Goal: Entertainment & Leisure: Consume media (video, audio)

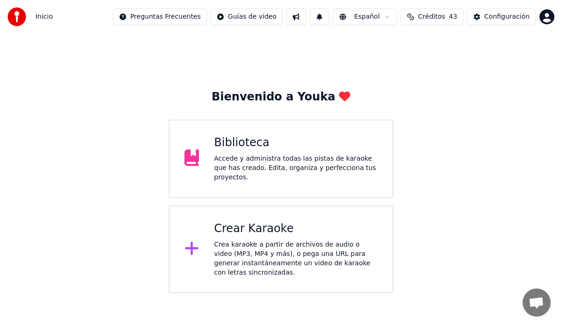
click at [244, 164] on div "Accede y administra todas las pistas de karaoke que has creado. Edita, organiza…" at bounding box center [296, 168] width 164 height 28
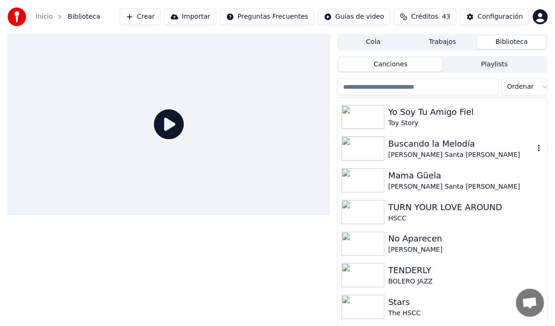
scroll to position [234, 0]
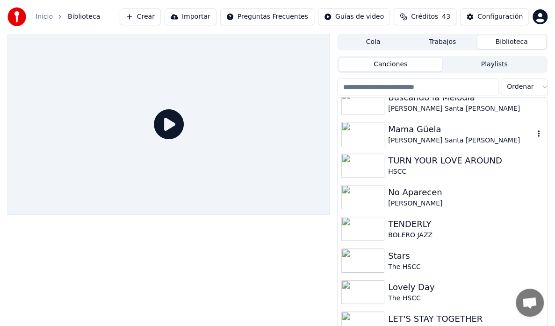
click at [412, 130] on div "Mama Güela" at bounding box center [461, 129] width 146 height 13
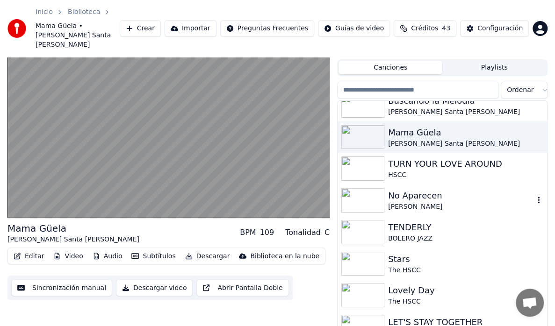
scroll to position [280, 0]
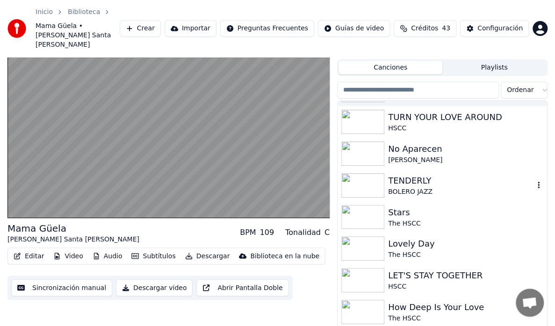
click at [391, 187] on div "BOLERO JAZZ" at bounding box center [461, 191] width 146 height 9
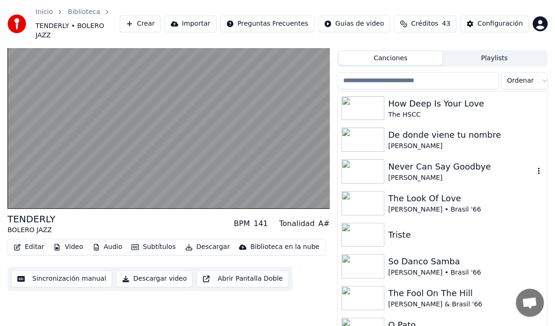
scroll to position [467, 0]
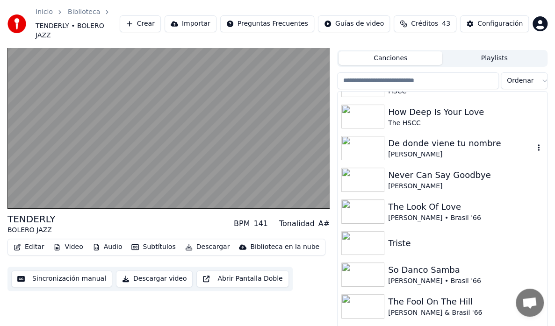
click at [407, 137] on div "De donde viene tu nombre" at bounding box center [461, 143] width 146 height 13
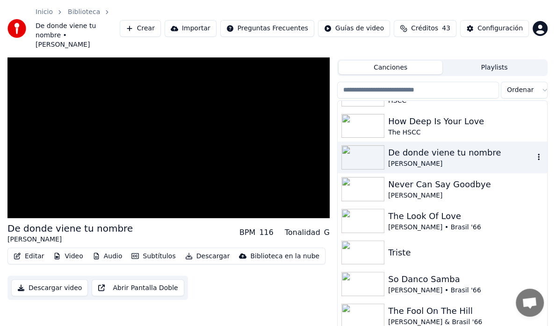
scroll to position [29, 0]
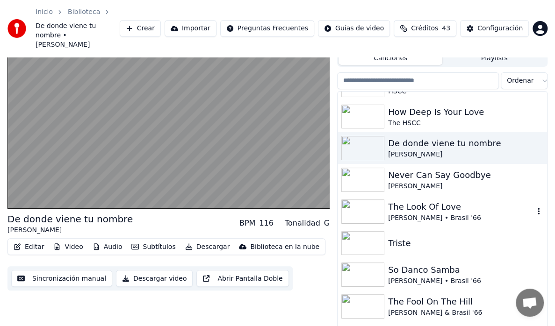
click at [395, 200] on div "The Look Of Love" at bounding box center [461, 206] width 146 height 13
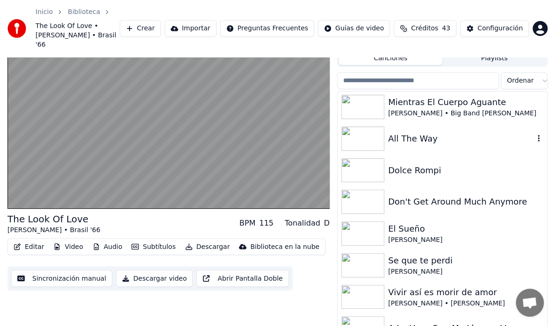
scroll to position [1820, 0]
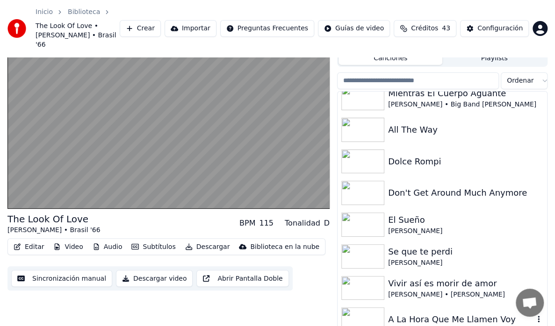
click at [435, 317] on div "A La Hora Que Me Llamen Voy" at bounding box center [441, 320] width 209 height 32
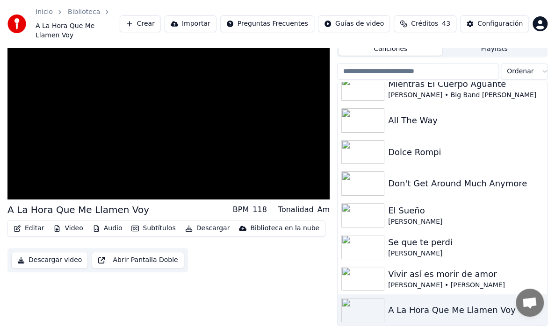
click at [435, 317] on div "A La Hora Que Me Llamen Voy" at bounding box center [441, 310] width 209 height 32
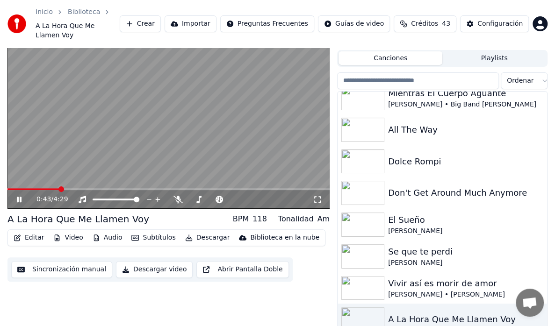
click at [19, 196] on icon at bounding box center [25, 199] width 21 height 7
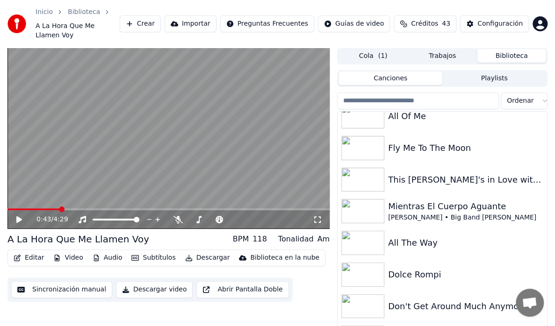
scroll to position [1493, 0]
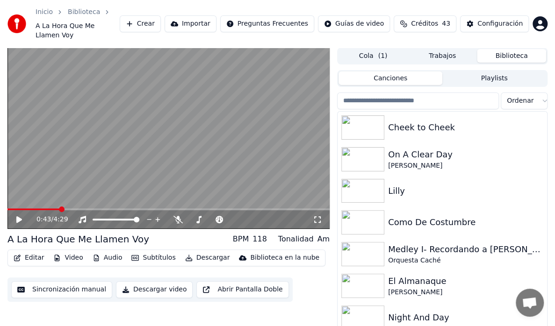
drag, startPoint x: 345, startPoint y: 14, endPoint x: 359, endPoint y: -11, distance: 28.7
